Goal: Information Seeking & Learning: Learn about a topic

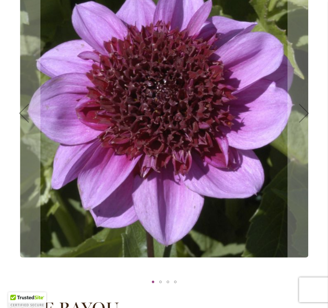
scroll to position [158, 0]
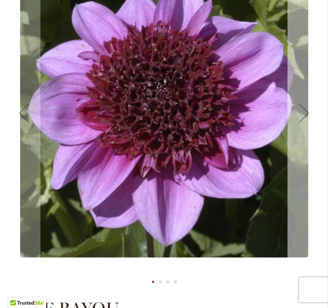
click at [302, 118] on div "Next" at bounding box center [304, 113] width 33 height 33
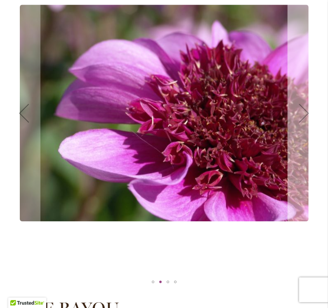
click at [302, 118] on div "Next" at bounding box center [304, 113] width 33 height 33
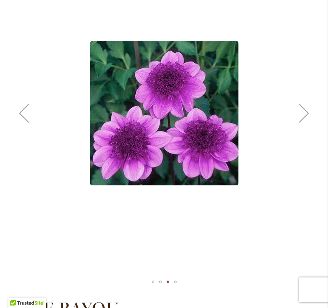
click at [302, 120] on div "Next" at bounding box center [304, 113] width 33 height 33
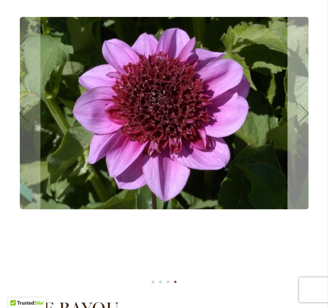
click at [302, 120] on div "Next" at bounding box center [304, 113] width 33 height 33
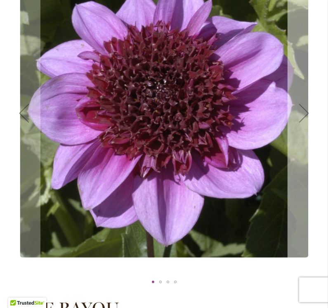
click at [302, 120] on div "Next" at bounding box center [304, 113] width 33 height 33
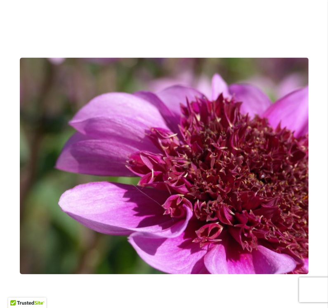
scroll to position [0, 0]
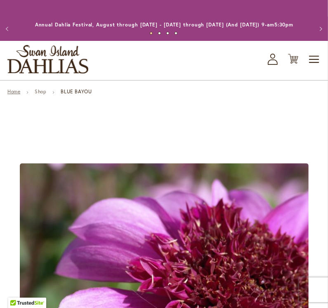
click at [12, 94] on link "Home" at bounding box center [13, 91] width 13 height 6
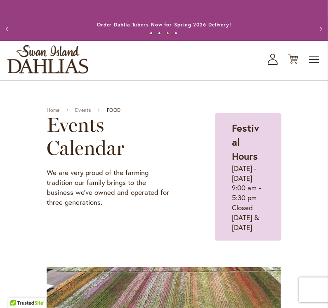
click at [314, 67] on span "Toggle Nav" at bounding box center [314, 59] width 12 height 17
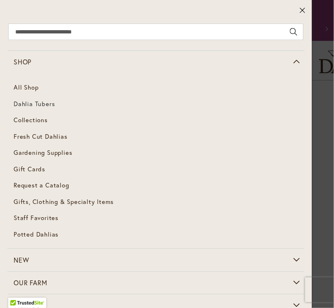
click at [28, 100] on span "Dahlia Tubers" at bounding box center [34, 103] width 41 height 8
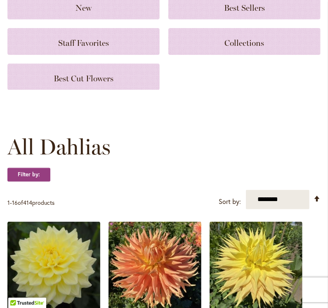
scroll to position [116, 0]
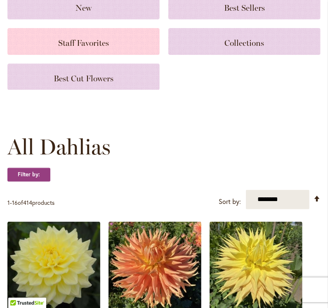
click at [97, 47] on span "Staff Favorites" at bounding box center [83, 43] width 51 height 10
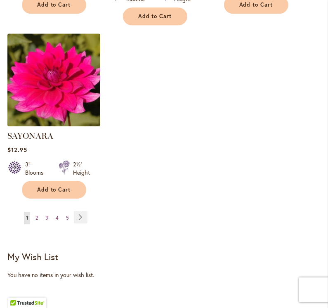
scroll to position [1079, 0]
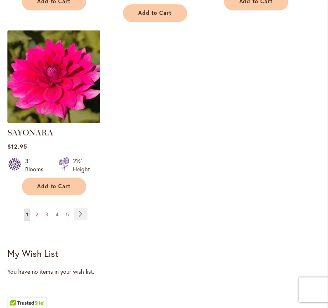
click at [36, 211] on span "2" at bounding box center [36, 214] width 2 height 6
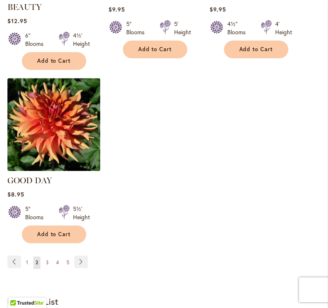
scroll to position [1059, 0]
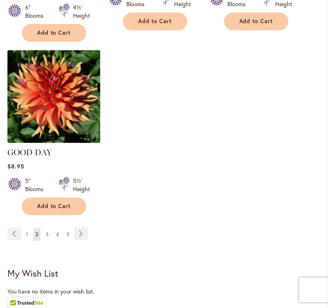
click at [47, 231] on span "3" at bounding box center [47, 234] width 3 height 6
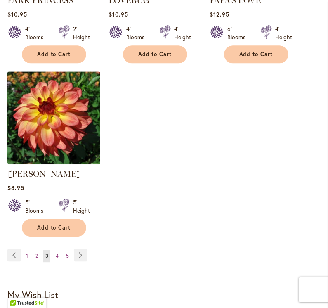
scroll to position [1028, 0]
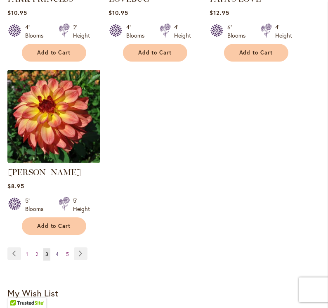
click at [58, 251] on span "4" at bounding box center [57, 254] width 3 height 6
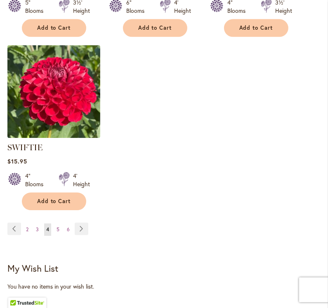
scroll to position [1054, 0]
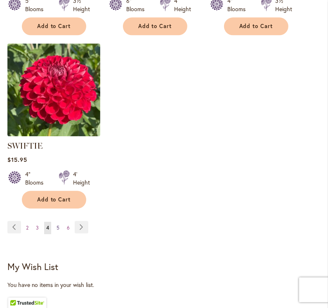
click at [58, 224] on span "5" at bounding box center [58, 227] width 3 height 6
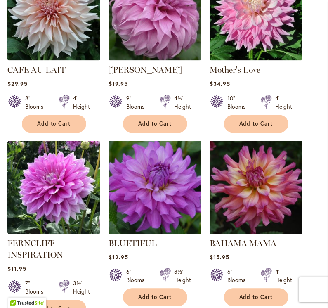
scroll to position [693, 0]
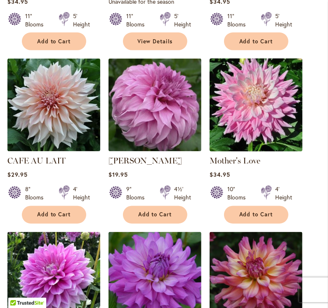
click at [257, 99] on img at bounding box center [255, 105] width 97 height 97
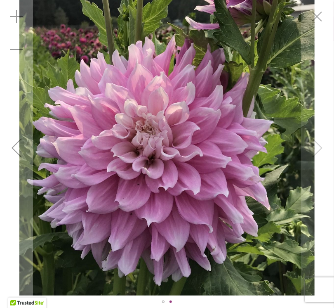
click at [320, 150] on div "Mother's Love" at bounding box center [167, 147] width 334 height 295
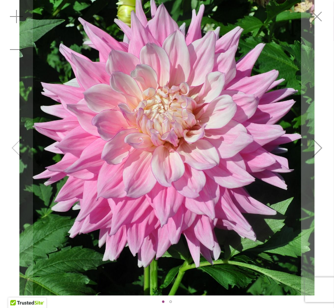
click at [17, 153] on div "Mother's Love" at bounding box center [167, 147] width 334 height 295
click at [18, 149] on div "Mother's Love" at bounding box center [167, 147] width 334 height 295
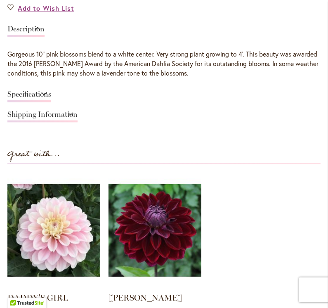
scroll to position [599, 0]
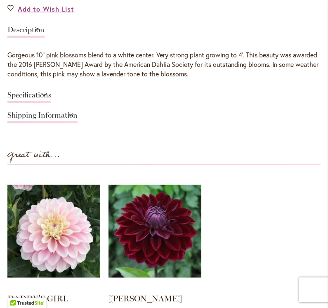
click at [25, 101] on link "Specifications" at bounding box center [29, 97] width 44 height 12
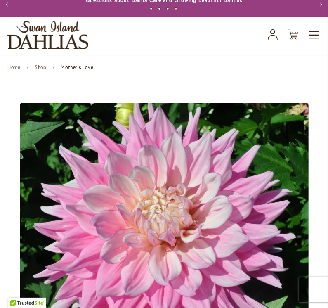
scroll to position [0, 0]
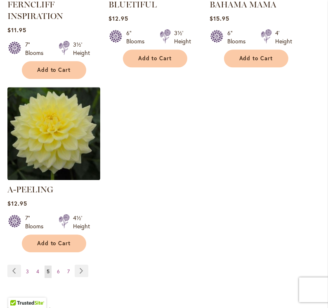
scroll to position [1022, 0]
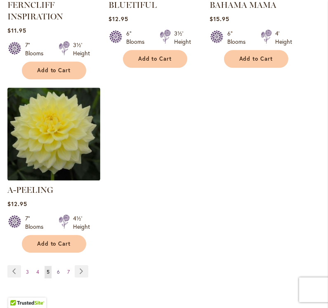
click at [57, 269] on span "6" at bounding box center [58, 272] width 3 height 6
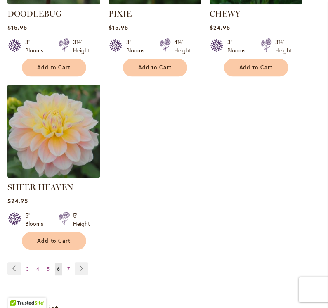
scroll to position [1026, 0]
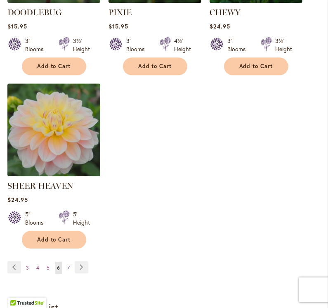
click at [67, 264] on span "7" at bounding box center [68, 267] width 2 height 6
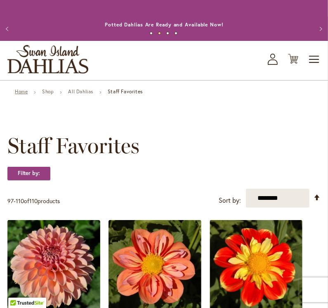
click at [25, 94] on link "Home" at bounding box center [21, 91] width 13 height 6
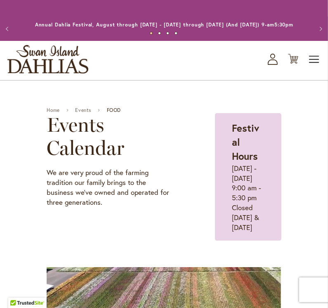
click at [313, 67] on span "Toggle Nav" at bounding box center [314, 59] width 12 height 17
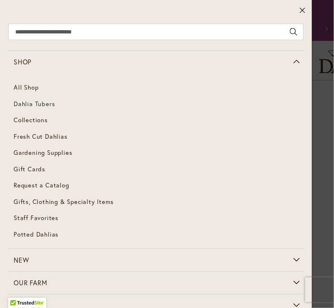
click at [40, 103] on span "Dahlia Tubers" at bounding box center [34, 103] width 41 height 8
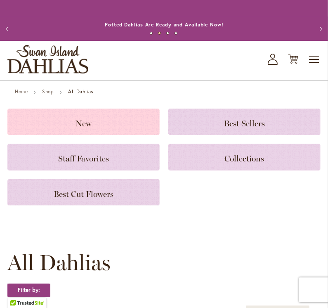
click at [97, 135] on div "New" at bounding box center [83, 121] width 152 height 26
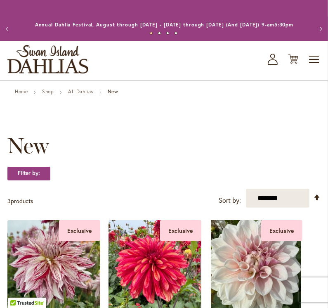
click at [7, 31] on button "Previous" at bounding box center [8, 29] width 17 height 17
click at [8, 33] on button "Previous" at bounding box center [8, 29] width 17 height 17
